Goal: Information Seeking & Learning: Learn about a topic

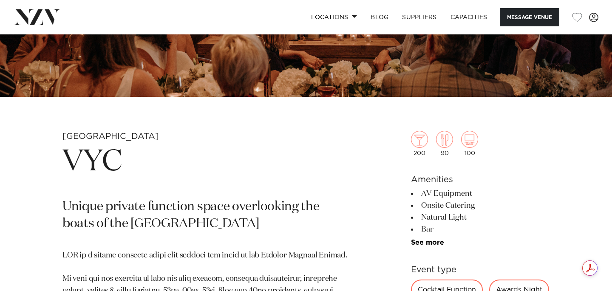
scroll to position [226, 0]
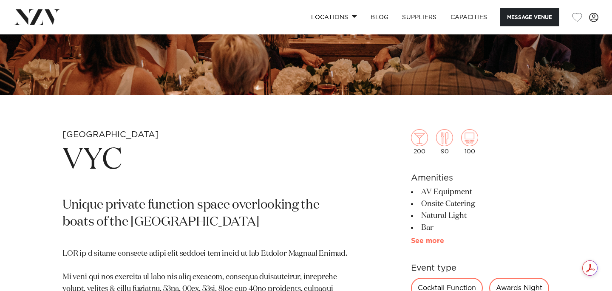
click at [427, 244] on link "See more" at bounding box center [444, 241] width 66 height 7
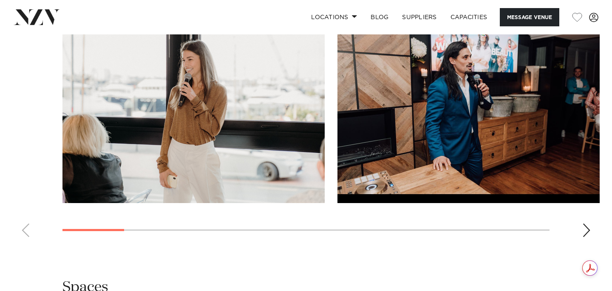
scroll to position [855, 0]
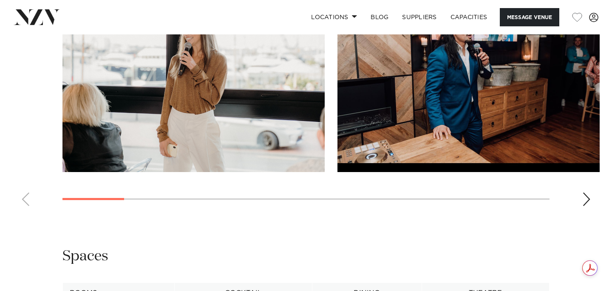
click at [585, 206] on div "Next slide" at bounding box center [586, 200] width 9 height 14
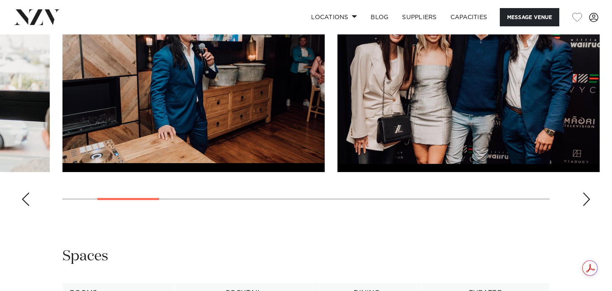
click at [585, 206] on div "Next slide" at bounding box center [586, 200] width 9 height 14
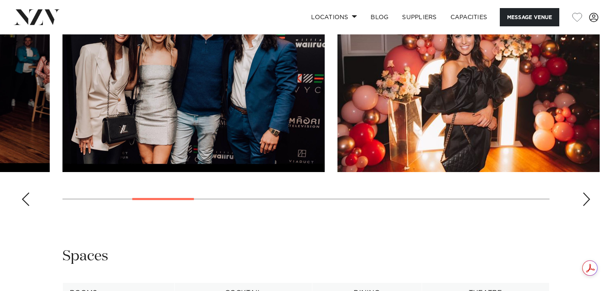
click at [585, 206] on div "Next slide" at bounding box center [586, 200] width 9 height 14
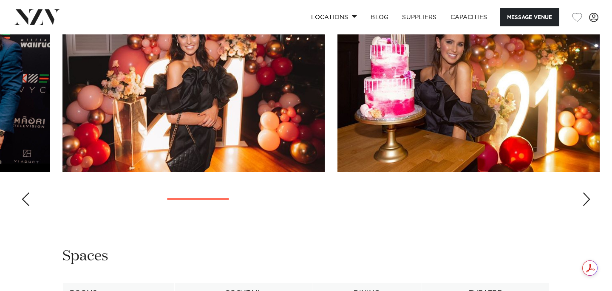
click at [585, 206] on div "Next slide" at bounding box center [586, 200] width 9 height 14
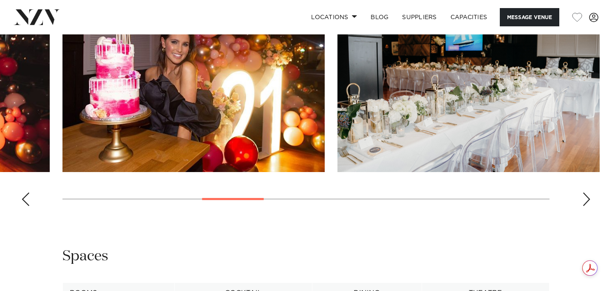
click at [585, 206] on div "Next slide" at bounding box center [586, 200] width 9 height 14
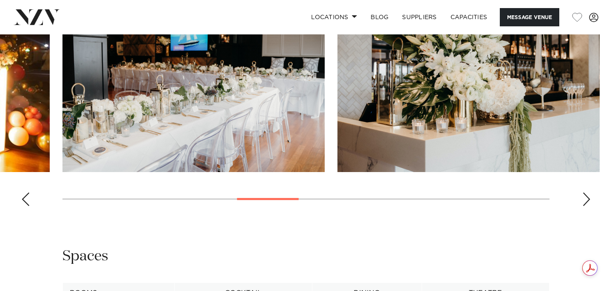
click at [585, 206] on div "Next slide" at bounding box center [586, 200] width 9 height 14
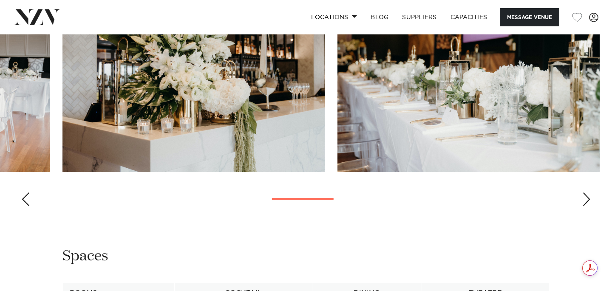
click at [585, 206] on div "Next slide" at bounding box center [586, 200] width 9 height 14
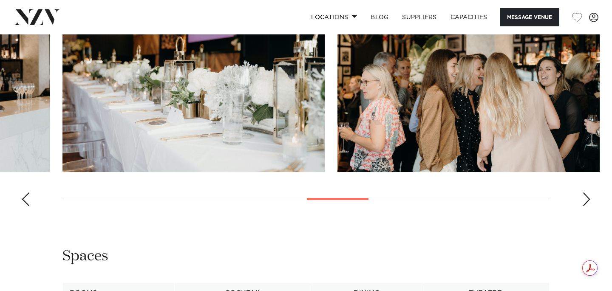
click at [585, 206] on div "Next slide" at bounding box center [586, 200] width 9 height 14
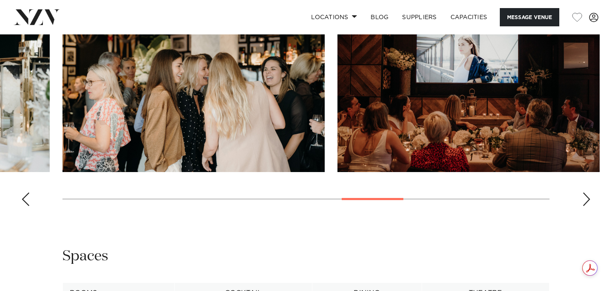
click at [585, 206] on div "Next slide" at bounding box center [586, 200] width 9 height 14
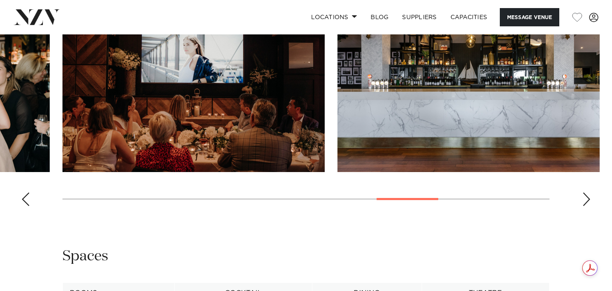
click at [585, 206] on div "Next slide" at bounding box center [586, 200] width 9 height 14
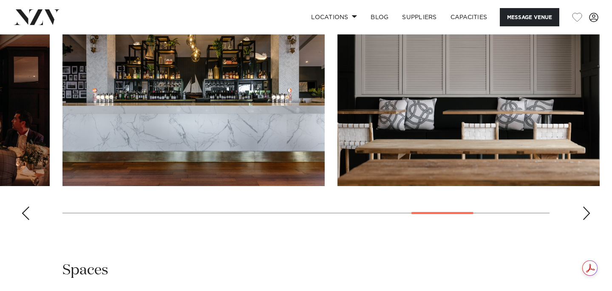
scroll to position [842, 0]
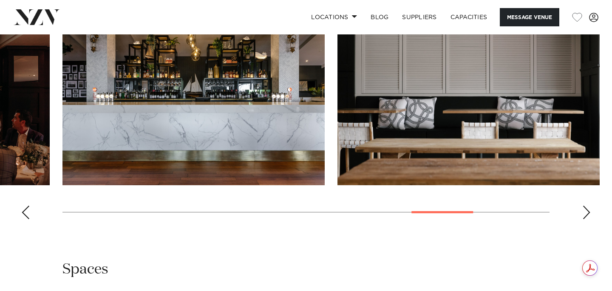
click at [578, 226] on swiper-container at bounding box center [306, 109] width 612 height 233
click at [588, 219] on div "Next slide" at bounding box center [586, 213] width 9 height 14
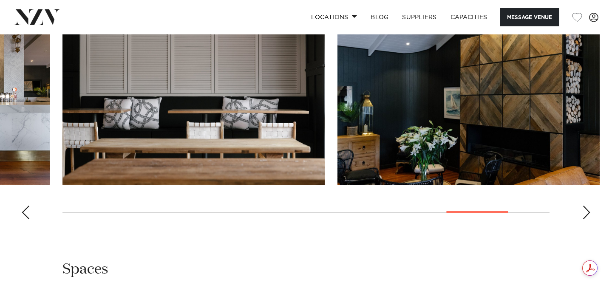
click at [588, 219] on div "Next slide" at bounding box center [586, 213] width 9 height 14
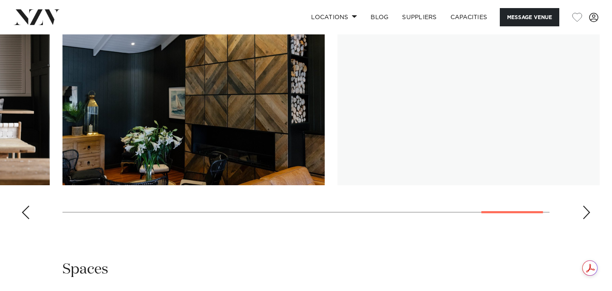
click at [588, 219] on div "Next slide" at bounding box center [586, 213] width 9 height 14
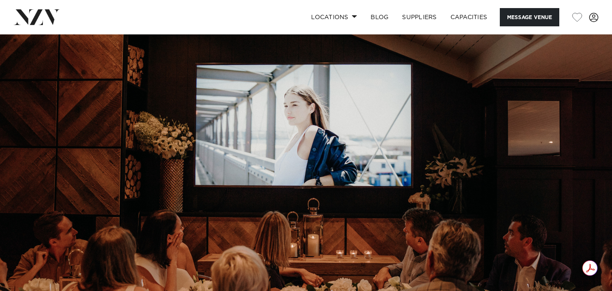
scroll to position [0, 0]
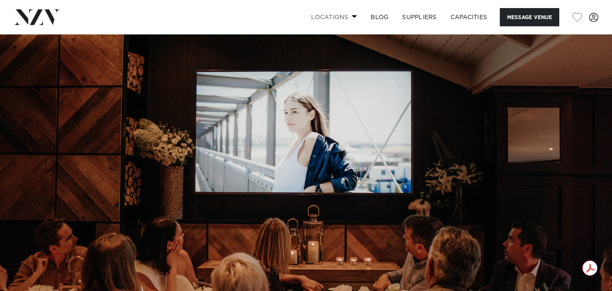
click at [346, 18] on link "Locations" at bounding box center [334, 17] width 60 height 18
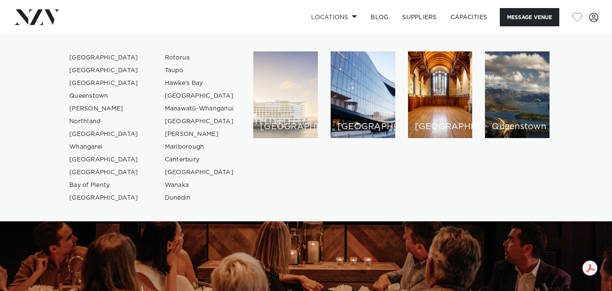
click at [279, 92] on div "[GEOGRAPHIC_DATA]" at bounding box center [285, 94] width 65 height 87
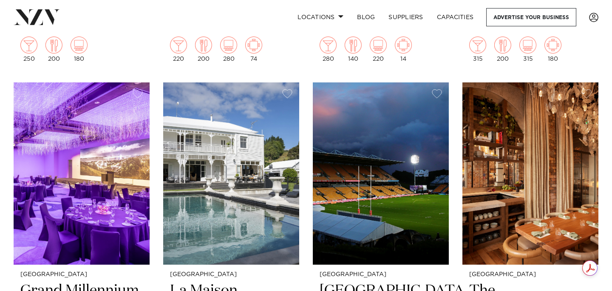
scroll to position [3614, 0]
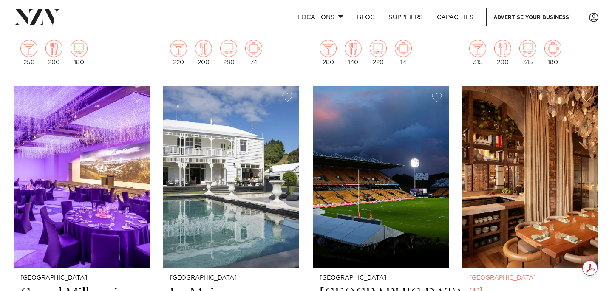
click at [514, 181] on img at bounding box center [531, 177] width 136 height 182
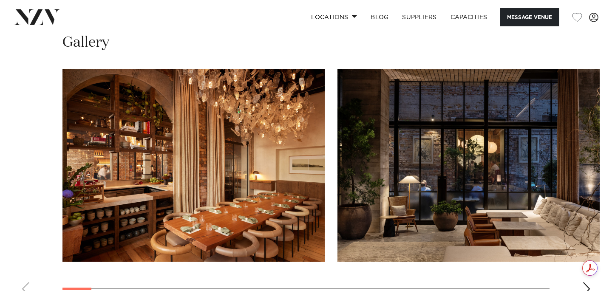
scroll to position [1289, 0]
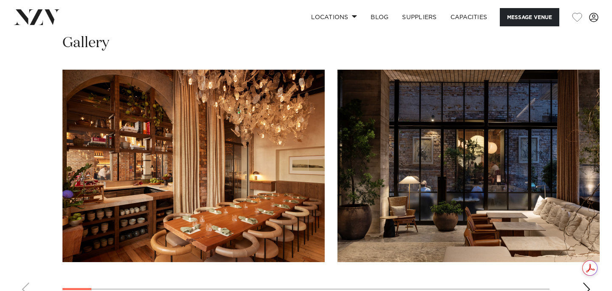
click at [584, 249] on swiper-container at bounding box center [306, 186] width 612 height 233
click at [582, 260] on swiper-container at bounding box center [306, 186] width 612 height 233
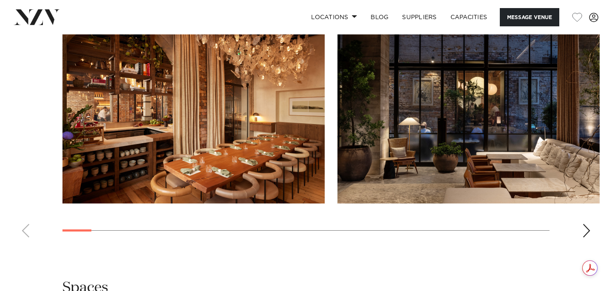
scroll to position [1359, 0]
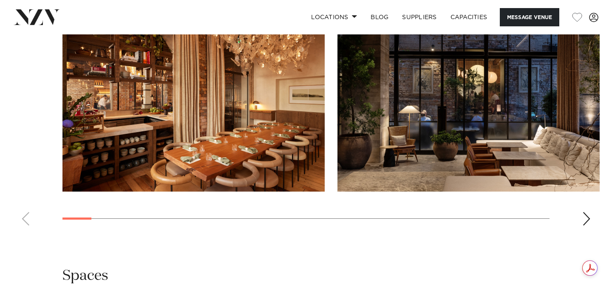
click at [585, 212] on div "Next slide" at bounding box center [586, 219] width 9 height 14
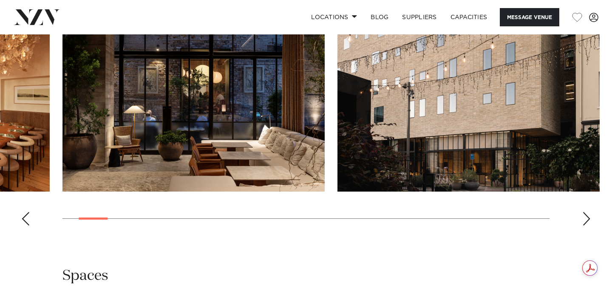
click at [585, 212] on div "Next slide" at bounding box center [586, 219] width 9 height 14
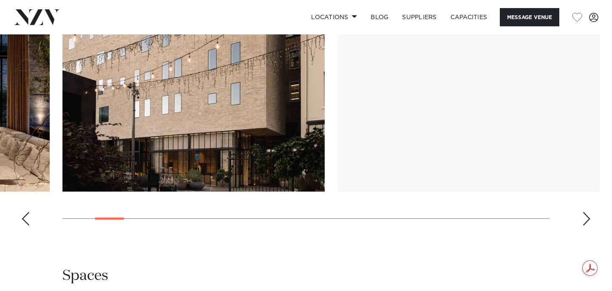
click at [585, 212] on div "Next slide" at bounding box center [586, 219] width 9 height 14
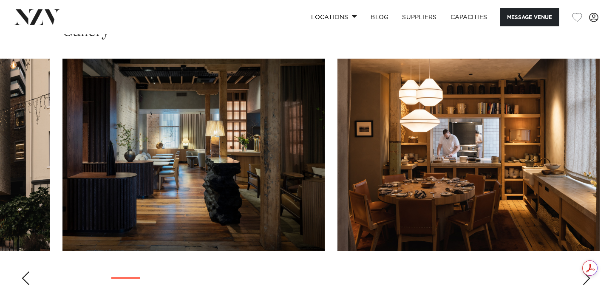
scroll to position [1285, 0]
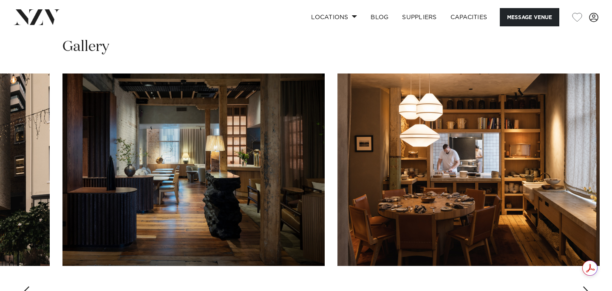
click at [576, 262] on swiper-container at bounding box center [306, 190] width 612 height 233
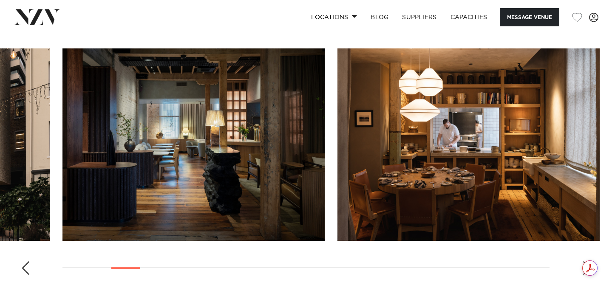
scroll to position [1318, 0]
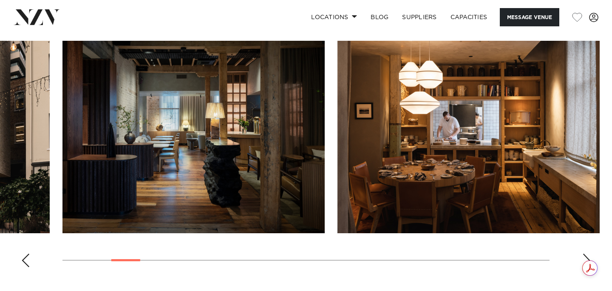
click at [585, 254] on div "Next slide" at bounding box center [586, 261] width 9 height 14
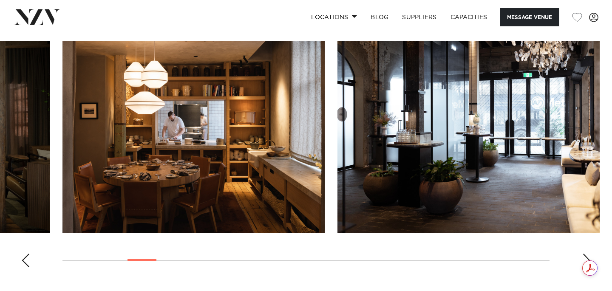
click at [585, 254] on div "Next slide" at bounding box center [586, 261] width 9 height 14
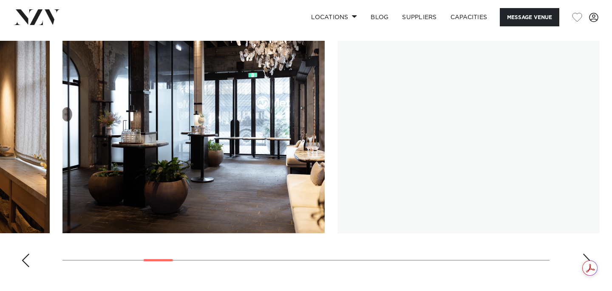
click at [585, 254] on div "Next slide" at bounding box center [586, 261] width 9 height 14
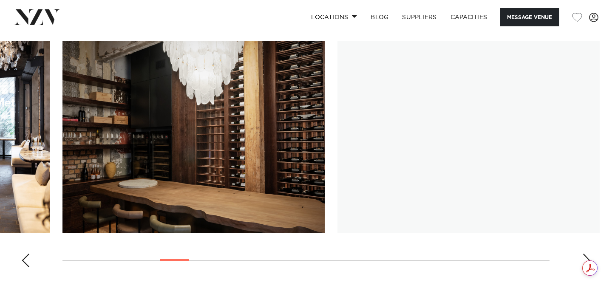
click at [585, 254] on div "Next slide" at bounding box center [586, 261] width 9 height 14
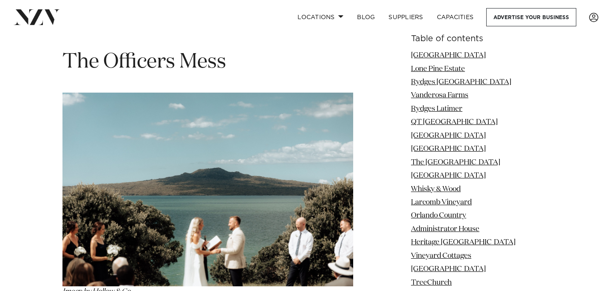
scroll to position [8809, 0]
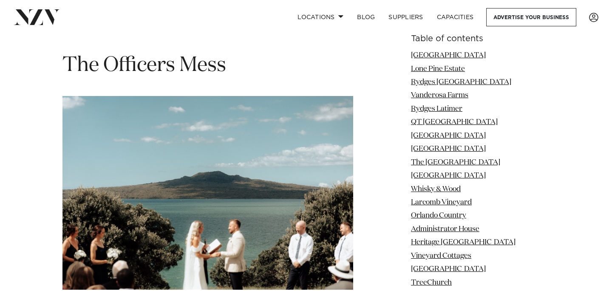
click at [171, 131] on img at bounding box center [207, 193] width 291 height 194
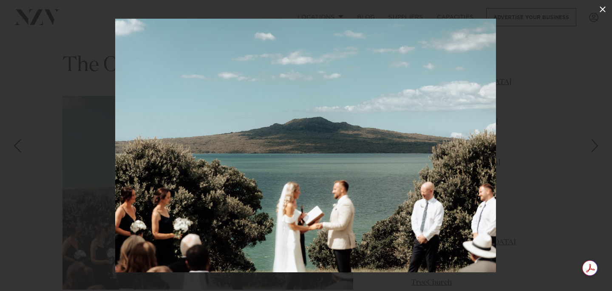
click at [606, 10] on icon at bounding box center [603, 9] width 10 height 10
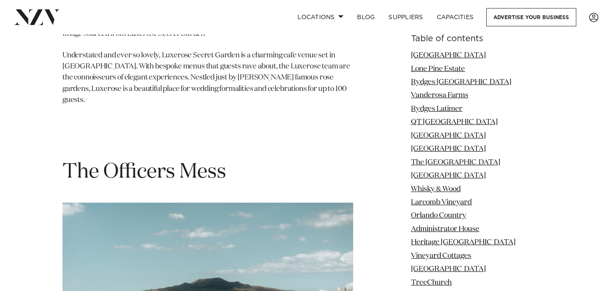
scroll to position [8699, 0]
